Goal: Information Seeking & Learning: Find specific fact

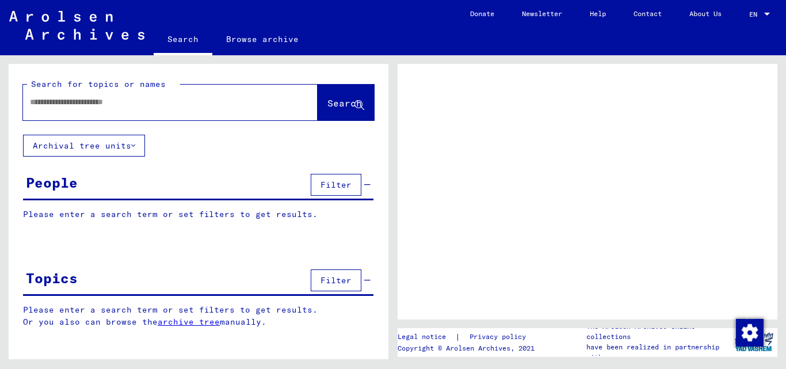
click at [190, 101] on input "text" at bounding box center [160, 102] width 260 height 12
type input "**********"
click at [142, 150] on button "Archival tree units" at bounding box center [84, 146] width 122 height 22
click at [137, 149] on button "Archival tree units" at bounding box center [84, 146] width 122 height 22
click at [135, 146] on icon at bounding box center [133, 146] width 4 height 8
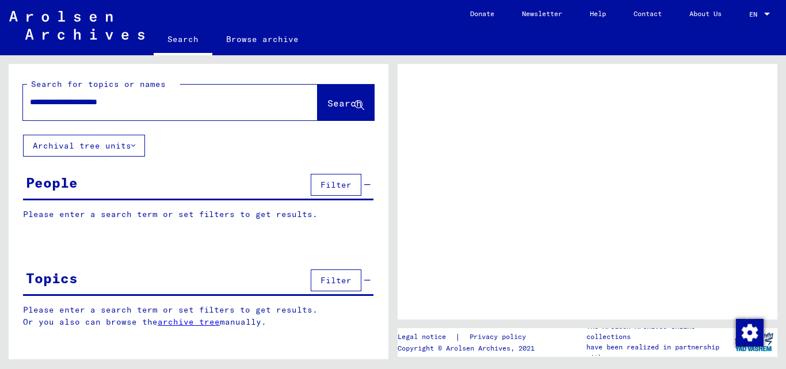
click at [132, 146] on icon at bounding box center [133, 146] width 4 height 8
click at [344, 189] on span "Filter" at bounding box center [335, 185] width 31 height 10
click at [273, 282] on div "Topics Filter" at bounding box center [198, 280] width 350 height 29
click at [338, 283] on span "Filter" at bounding box center [335, 280] width 31 height 10
click at [311, 269] on button "Filter" at bounding box center [336, 280] width 51 height 22
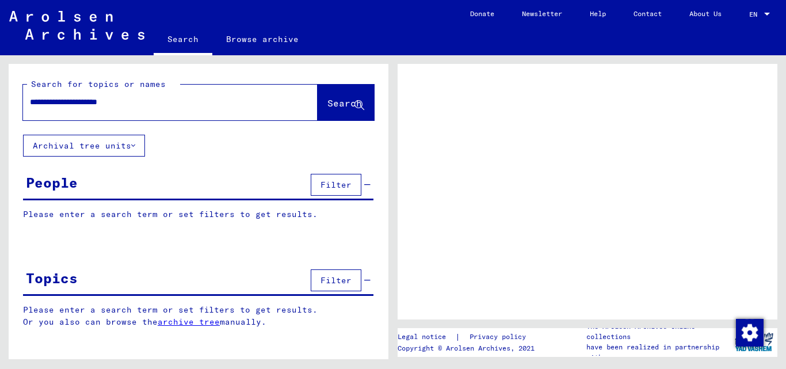
click at [311, 269] on button "Filter" at bounding box center [336, 280] width 51 height 22
